Goal: Information Seeking & Learning: Check status

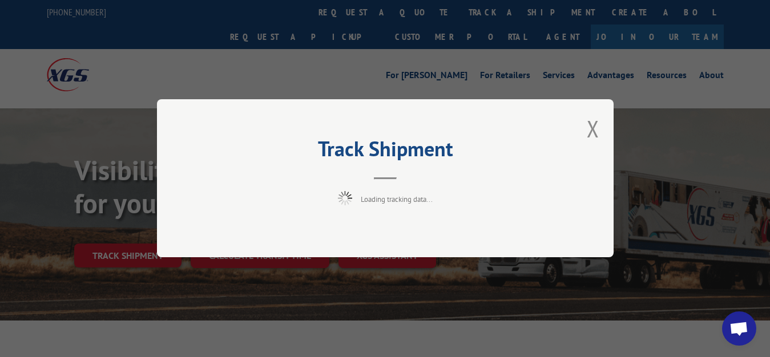
scroll to position [58, 0]
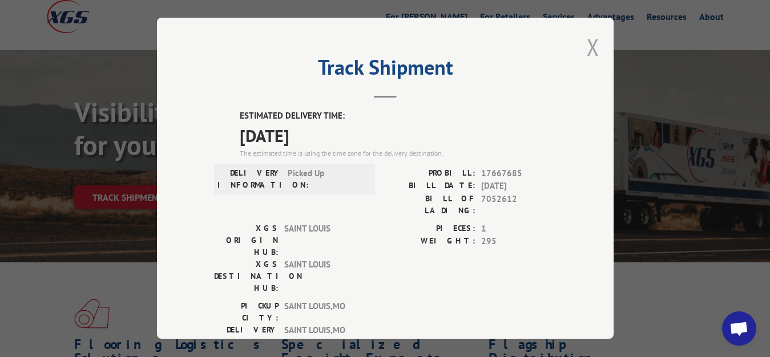
click at [587, 48] on button "Close modal" at bounding box center [593, 47] width 13 height 30
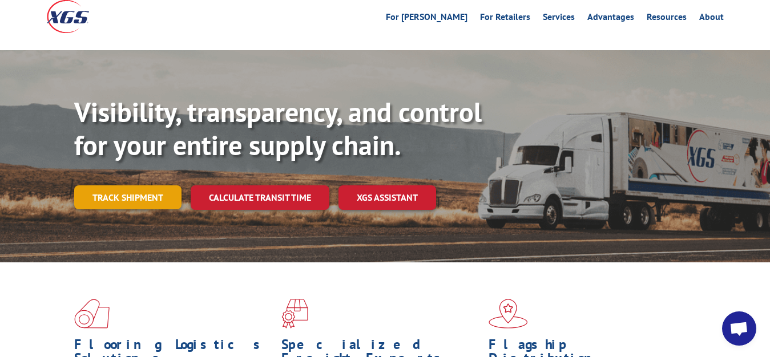
click at [123, 186] on link "Track shipment" at bounding box center [127, 198] width 107 height 24
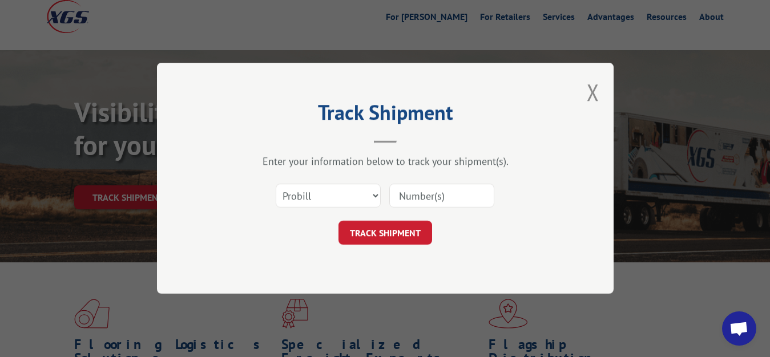
scroll to position [0, 0]
click at [276, 184] on select "Select category... Probill BOL PO" at bounding box center [328, 196] width 105 height 24
select select "bol"
click option "BOL" at bounding box center [0, 0] width 0 height 0
click at [420, 196] on input at bounding box center [441, 196] width 105 height 24
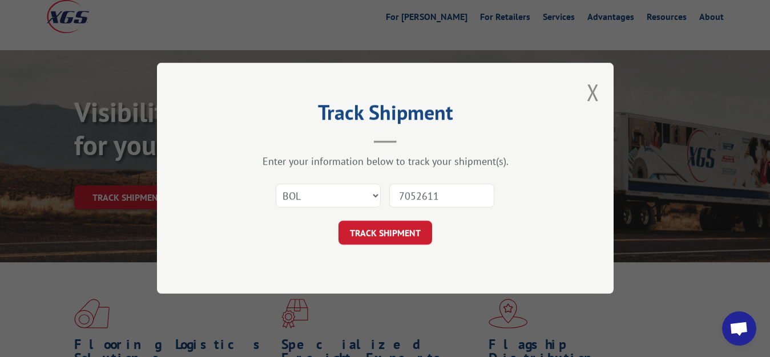
type input "7052611"
click button "TRACK SHIPMENT" at bounding box center [386, 234] width 94 height 24
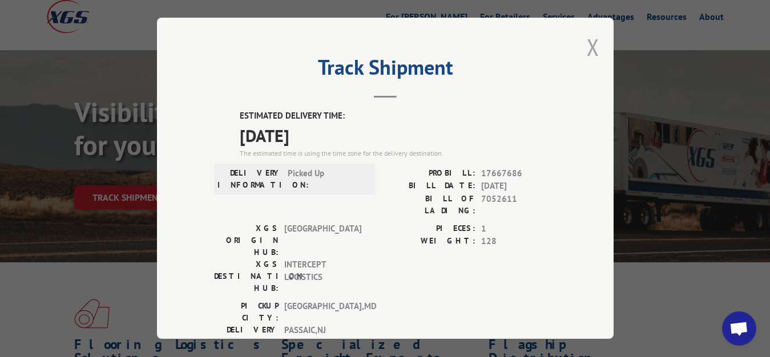
click at [587, 44] on button "Close modal" at bounding box center [593, 47] width 13 height 30
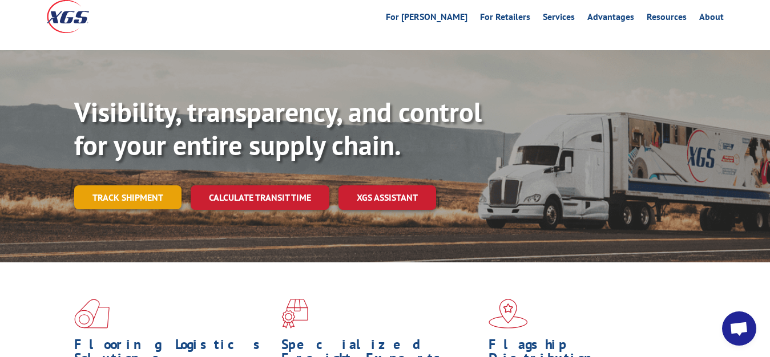
drag, startPoint x: 111, startPoint y: 163, endPoint x: 151, endPoint y: 182, distance: 44.2
click at [111, 186] on link "Track shipment" at bounding box center [127, 198] width 107 height 24
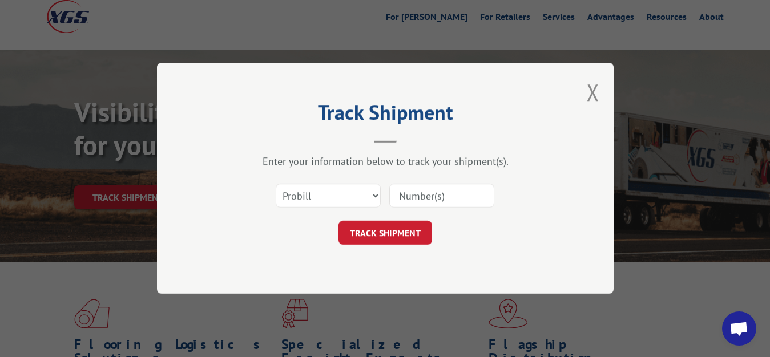
click at [314, 183] on div "Select category... Probill BOL PO" at bounding box center [328, 196] width 104 height 26
click at [276, 184] on select "Select category... Probill BOL PO" at bounding box center [328, 196] width 105 height 24
select select "bol"
click option "BOL" at bounding box center [0, 0] width 0 height 0
drag, startPoint x: 402, startPoint y: 190, endPoint x: 414, endPoint y: 173, distance: 20.9
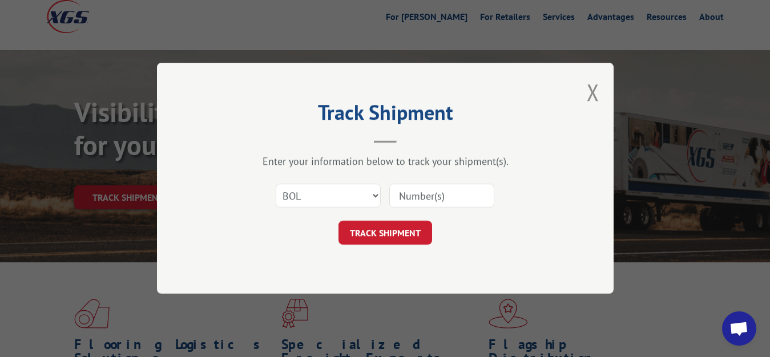
click at [402, 188] on input at bounding box center [441, 196] width 105 height 24
